Goal: Information Seeking & Learning: Learn about a topic

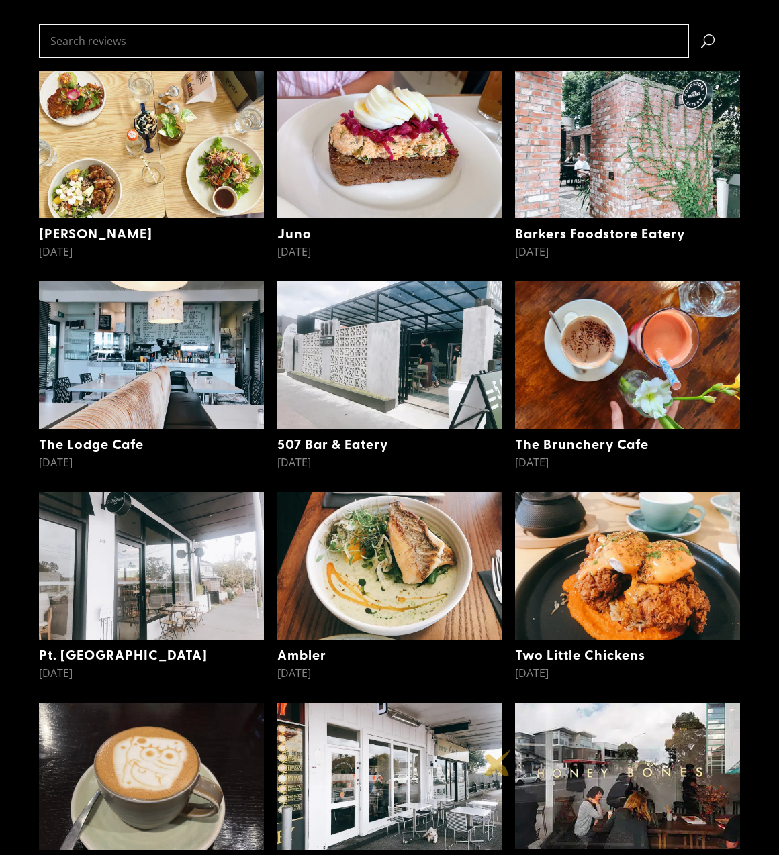
scroll to position [376, 0]
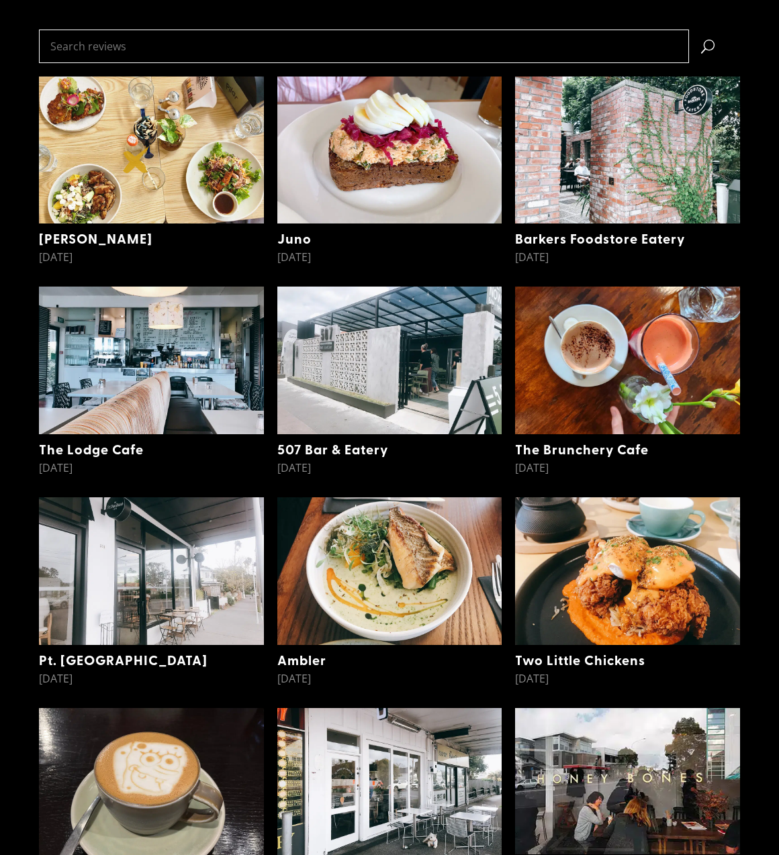
click at [136, 160] on img at bounding box center [151, 151] width 225 height 148
click at [55, 235] on link "[PERSON_NAME]" at bounding box center [95, 238] width 113 height 19
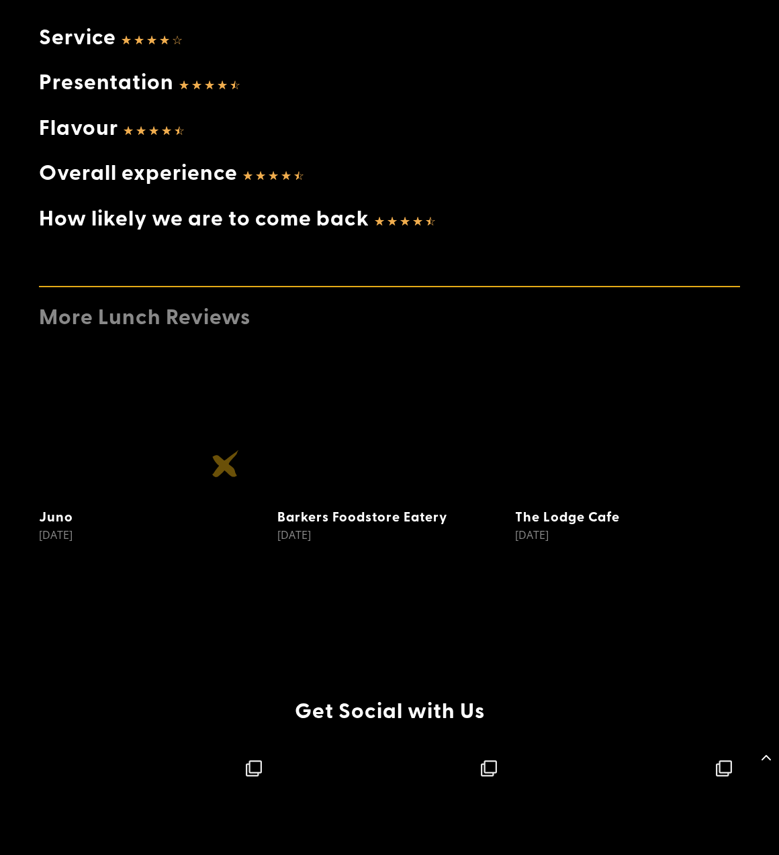
scroll to position [1641, 0]
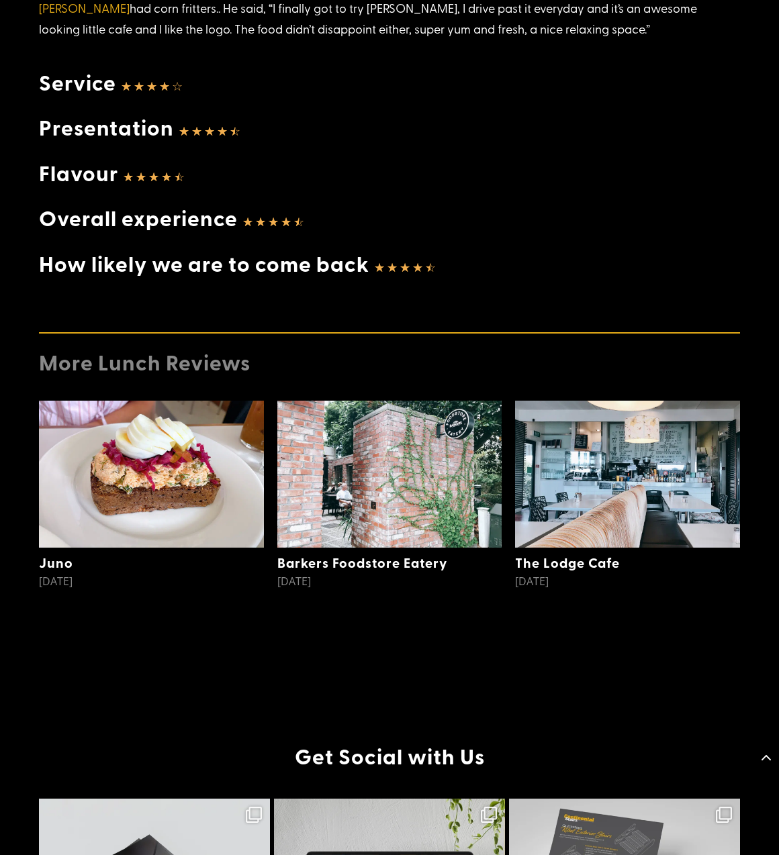
click at [183, 450] on img at bounding box center [151, 475] width 225 height 148
